Goal: Transaction & Acquisition: Purchase product/service

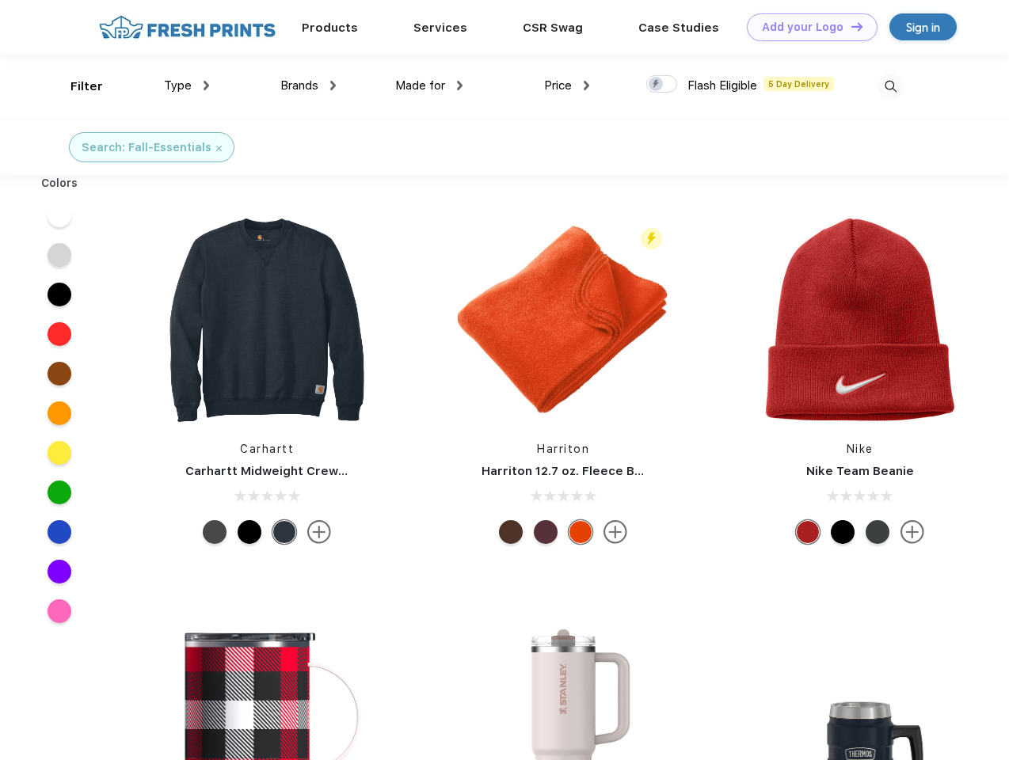
scroll to position [1, 0]
click at [806, 27] on link "Add your Logo Design Tool" at bounding box center [812, 27] width 131 height 28
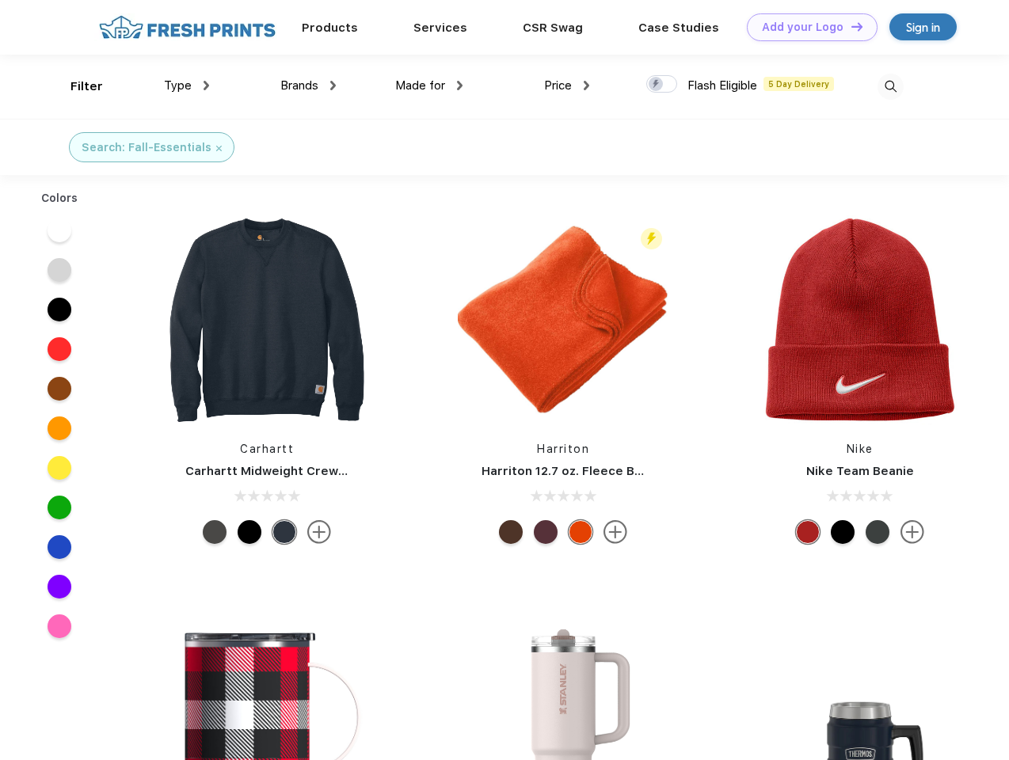
click at [0, 0] on div "Design Tool" at bounding box center [0, 0] width 0 height 0
click at [850, 26] on link "Add your Logo Design Tool" at bounding box center [812, 27] width 131 height 28
click at [76, 86] on div "Filter" at bounding box center [86, 87] width 32 height 18
click at [187, 86] on span "Type" at bounding box center [178, 85] width 28 height 14
click at [308, 86] on span "Brands" at bounding box center [299, 85] width 38 height 14
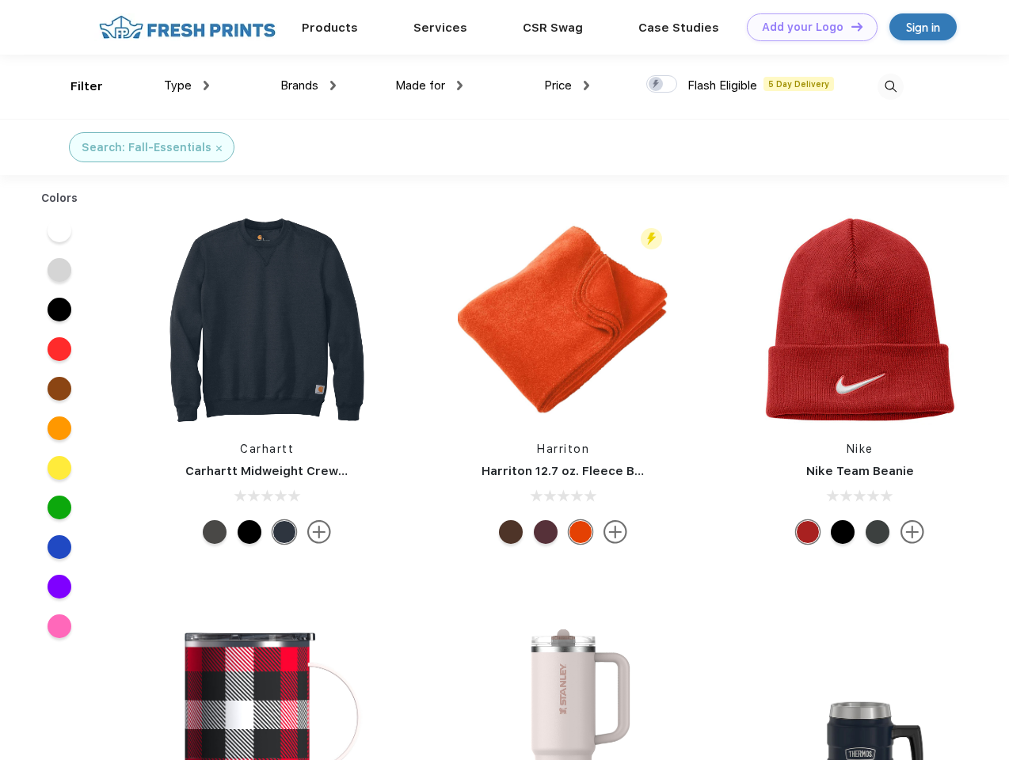
click at [429, 86] on span "Made for" at bounding box center [420, 85] width 50 height 14
click at [567, 86] on span "Price" at bounding box center [558, 85] width 28 height 14
click at [662, 85] on div at bounding box center [661, 83] width 31 height 17
click at [656, 85] on input "checkbox" at bounding box center [651, 79] width 10 height 10
click at [890, 86] on img at bounding box center [890, 87] width 26 height 26
